Goal: Task Accomplishment & Management: Use online tool/utility

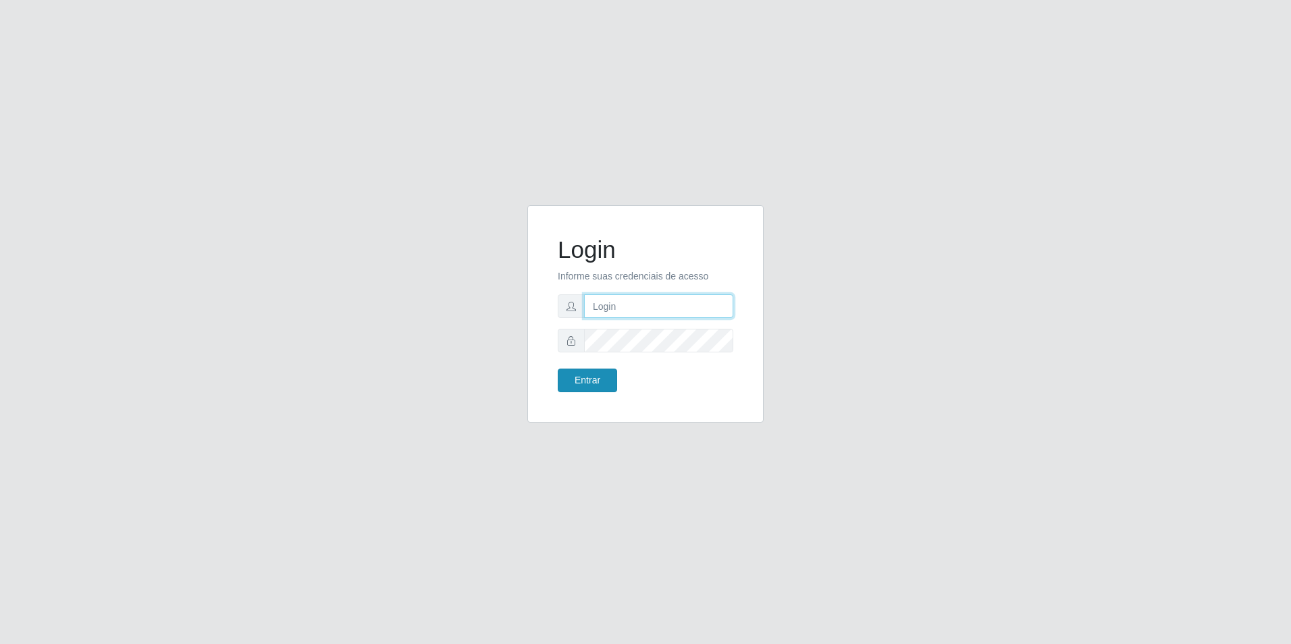
type input "[EMAIL_ADDRESS][DOMAIN_NAME]"
click at [587, 373] on button "Entrar" at bounding box center [587, 381] width 59 height 24
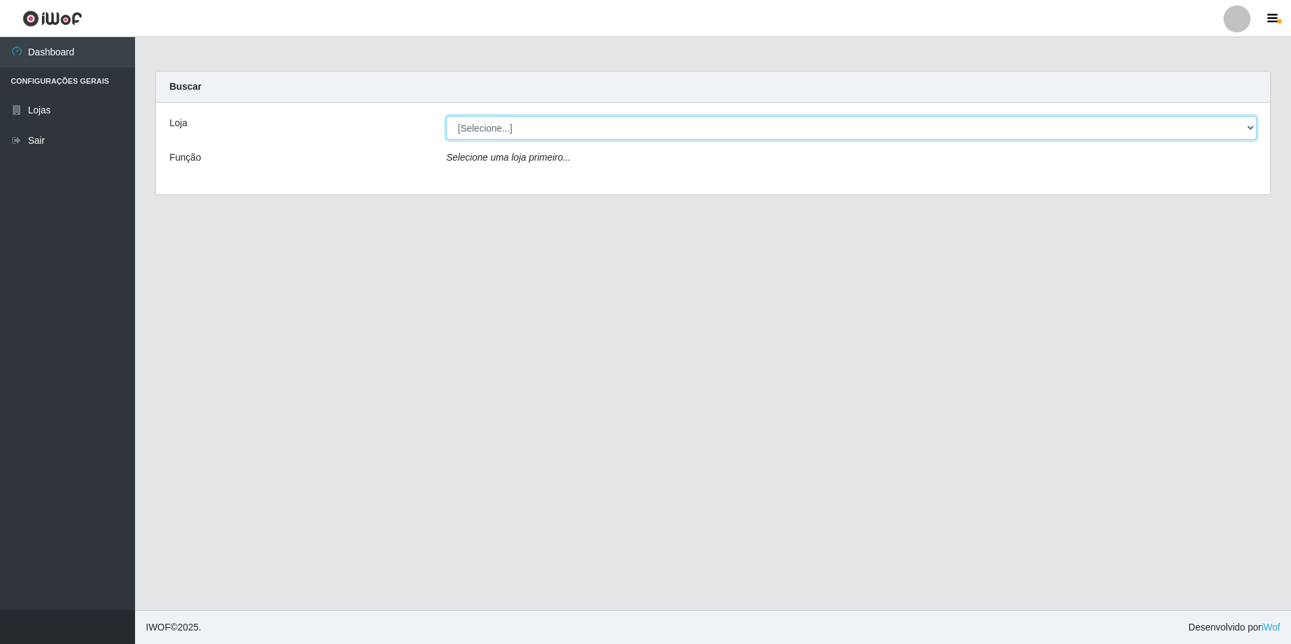
click at [755, 133] on select "[Selecione...] Extrabom - Loja 57 Anchieta" at bounding box center [851, 128] width 810 height 24
select select "470"
click at [446, 116] on select "[Selecione...] Extrabom - Loja 57 Anchieta" at bounding box center [851, 128] width 810 height 24
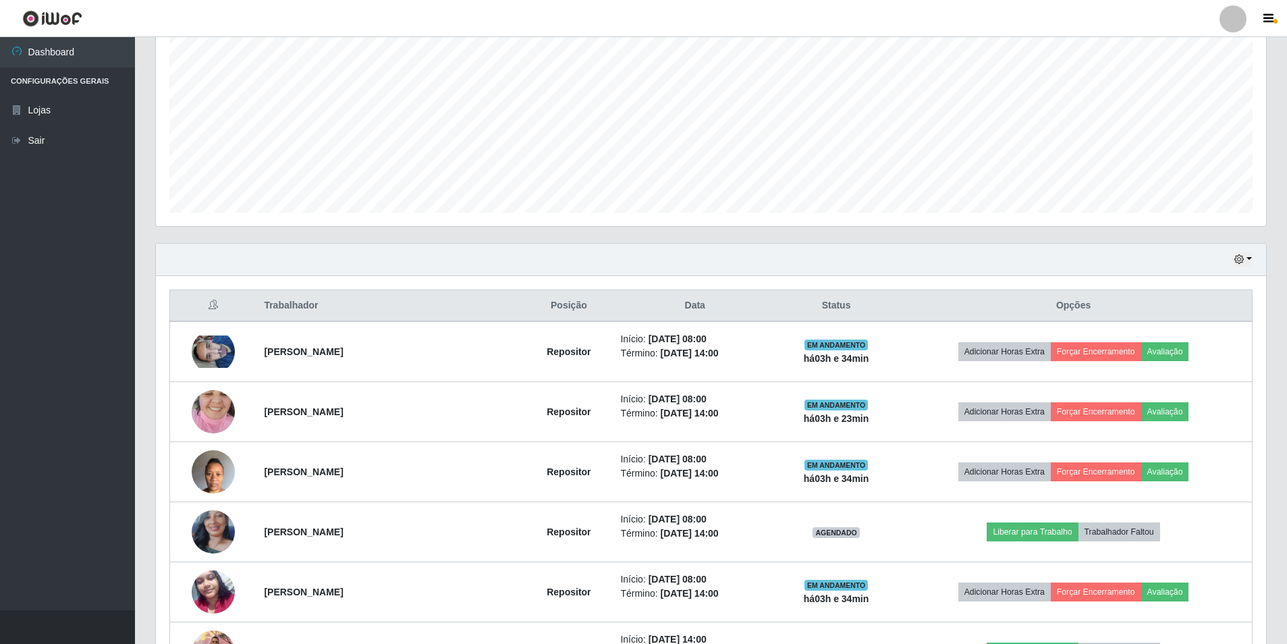
scroll to position [472, 0]
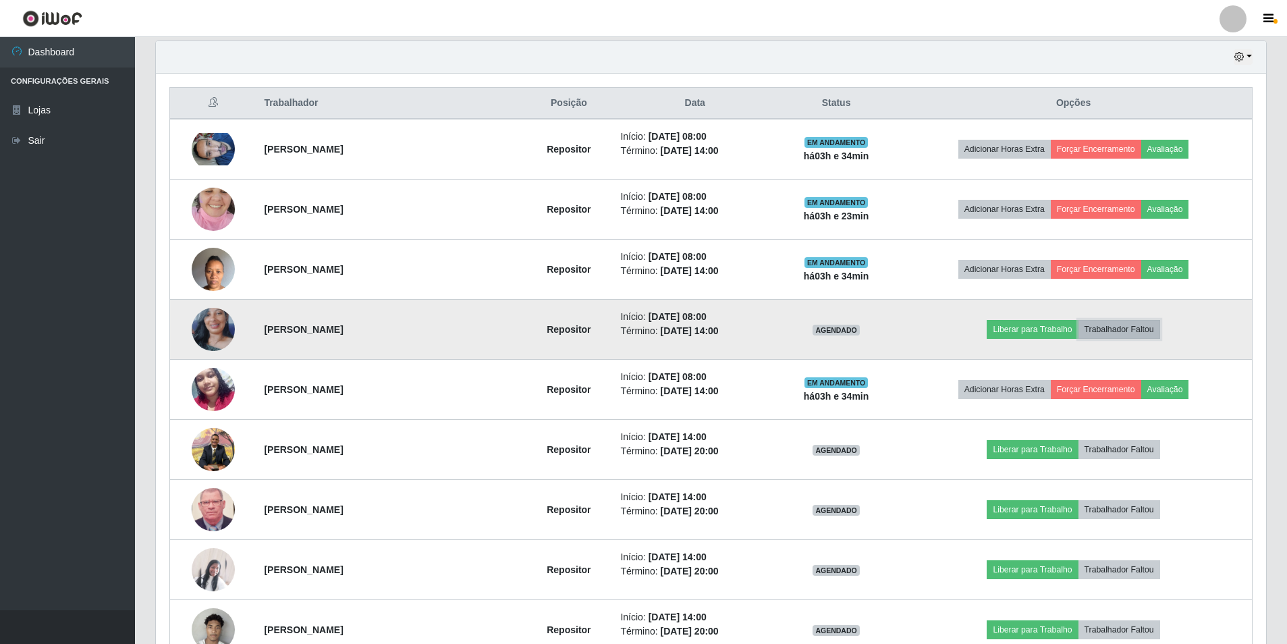
click at [1133, 327] on button "Trabalhador Faltou" at bounding box center [1120, 329] width 82 height 19
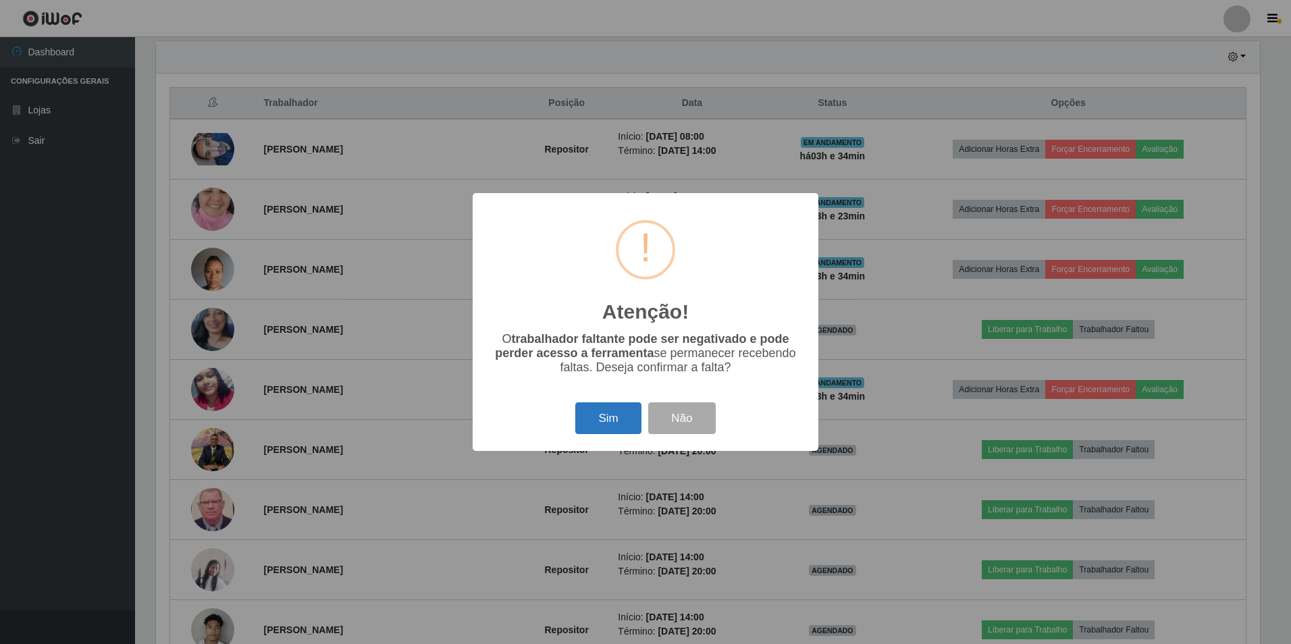
click at [616, 421] on button "Sim" at bounding box center [607, 418] width 65 height 32
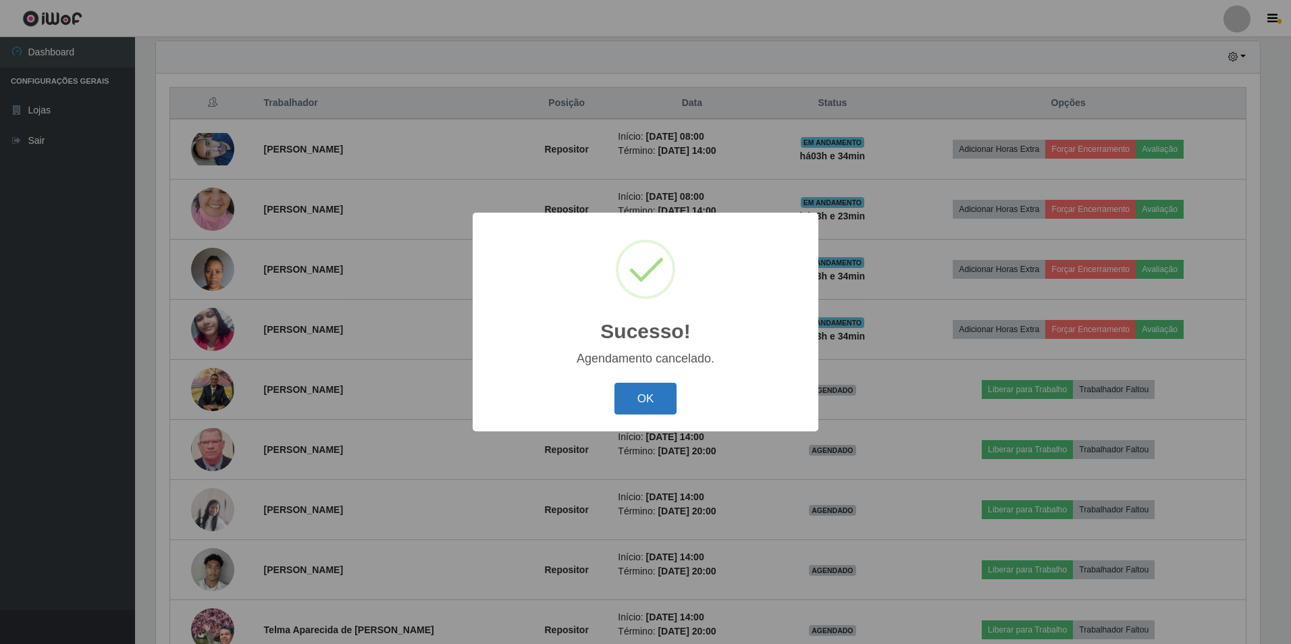
click at [633, 395] on button "OK" at bounding box center [645, 399] width 63 height 32
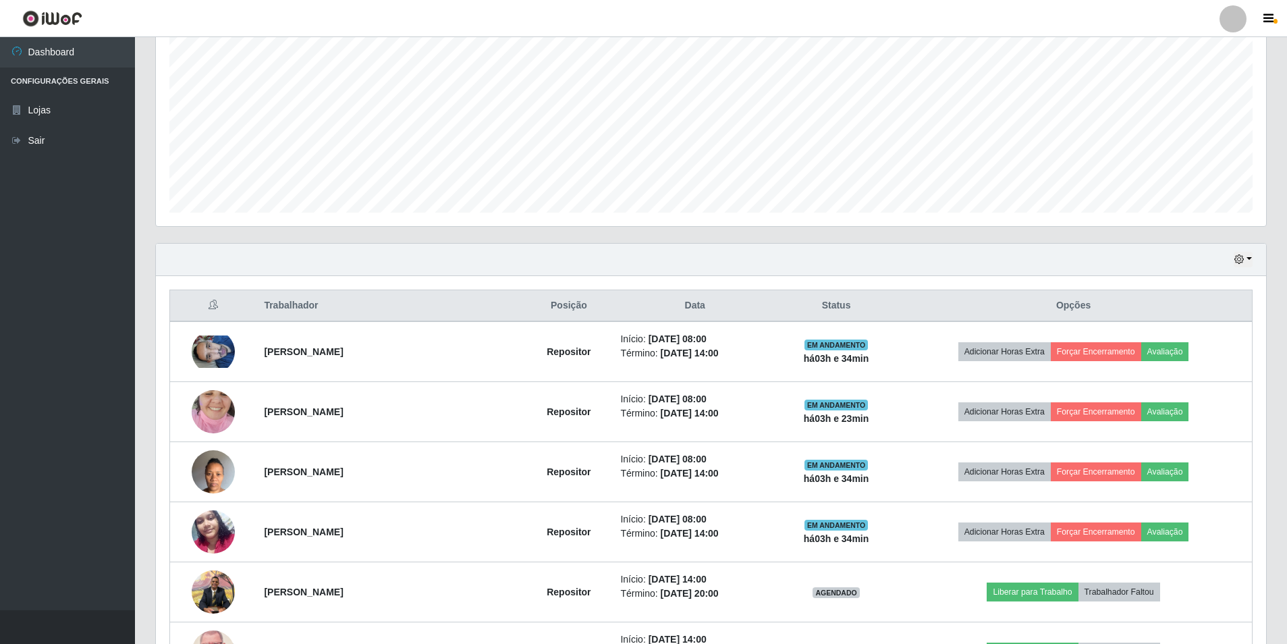
scroll to position [0, 0]
